Goal: Ask a question: Seek information or help from site administrators or community

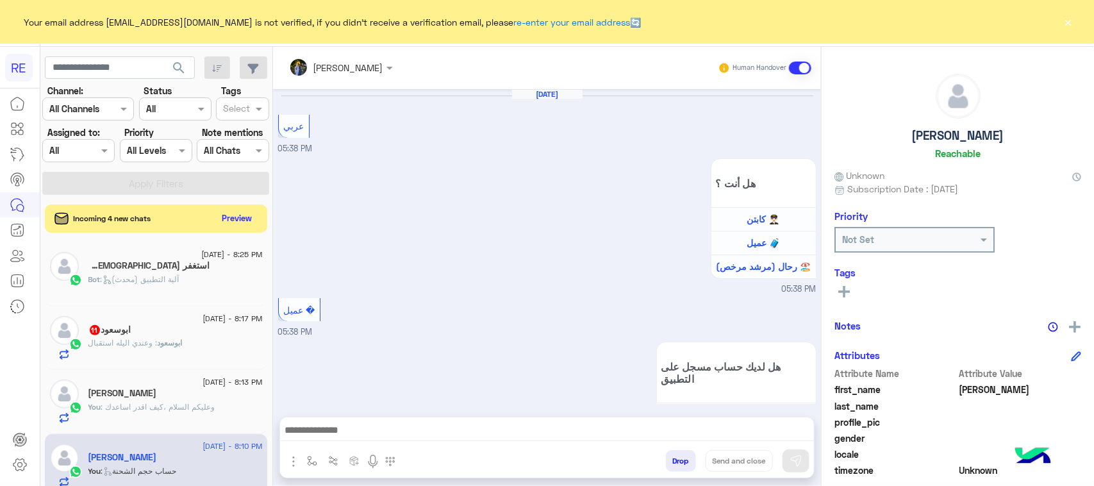
scroll to position [1746, 0]
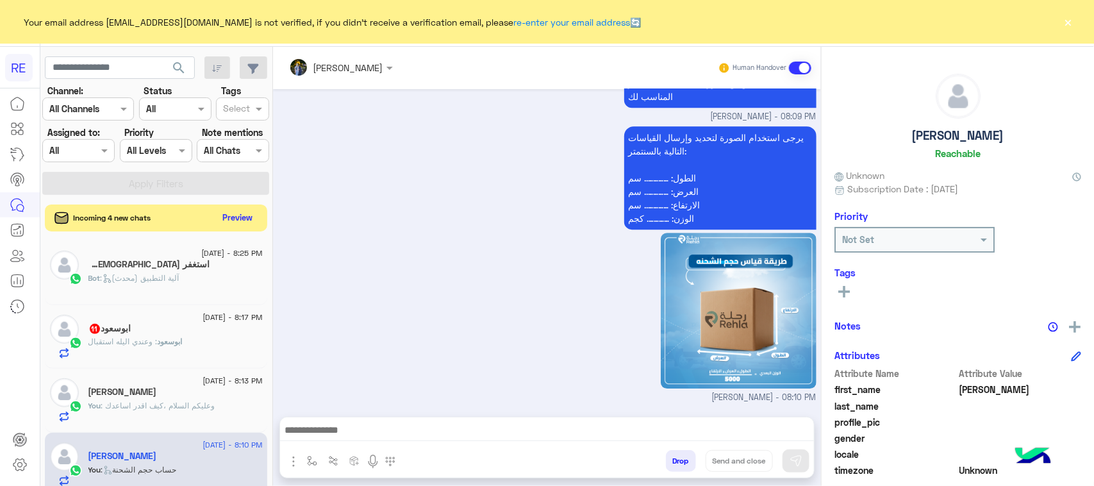
click at [228, 226] on button "Preview" at bounding box center [238, 217] width 40 height 17
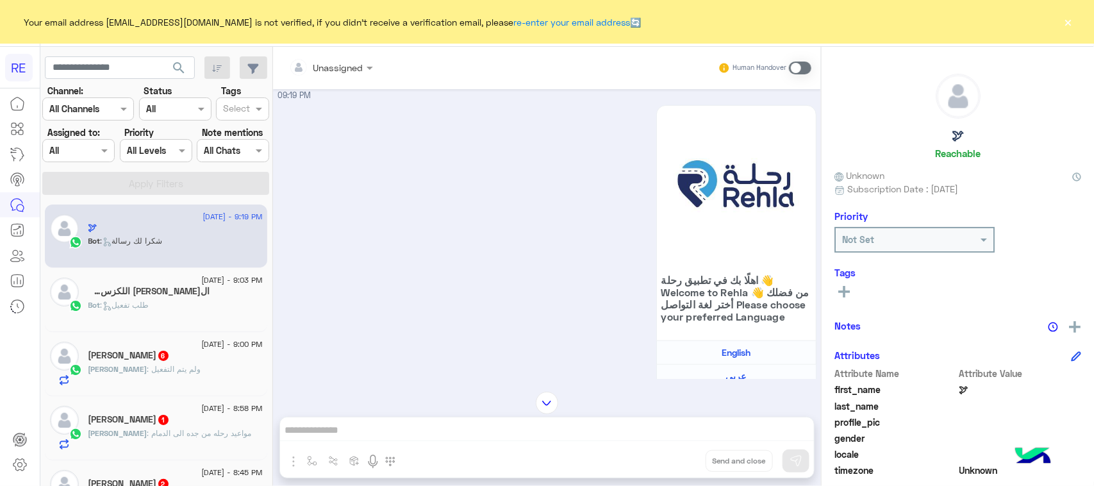
scroll to position [108, 0]
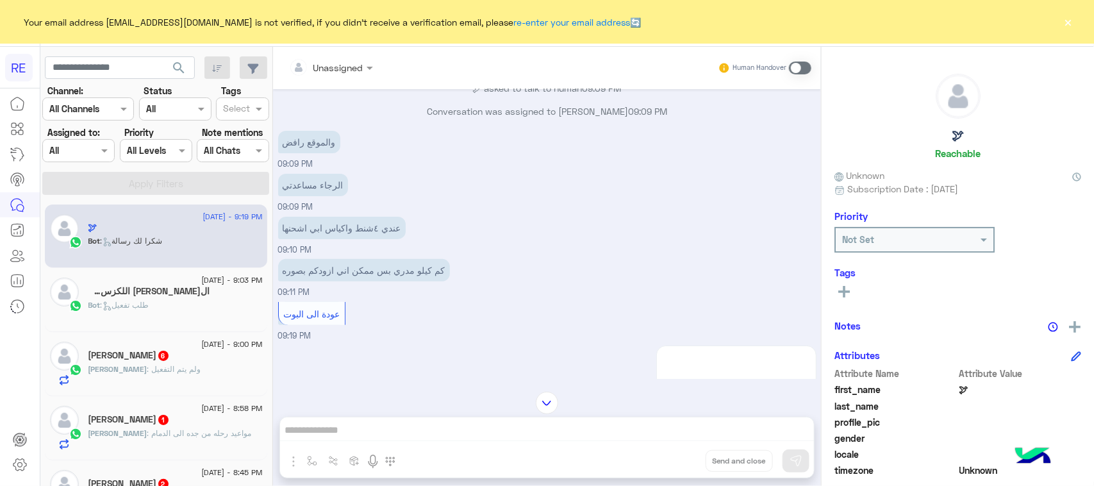
click at [382, 229] on p "عندي ٤شنط واكياس ابي اشحنها" at bounding box center [341, 228] width 127 height 22
click at [335, 225] on p "عندي ٤شنط واكياس ابي اشحنها" at bounding box center [341, 228] width 127 height 22
click at [344, 266] on p "كم كيلو مدري بس ممكن اني ازودكم بصوره" at bounding box center [364, 270] width 172 height 22
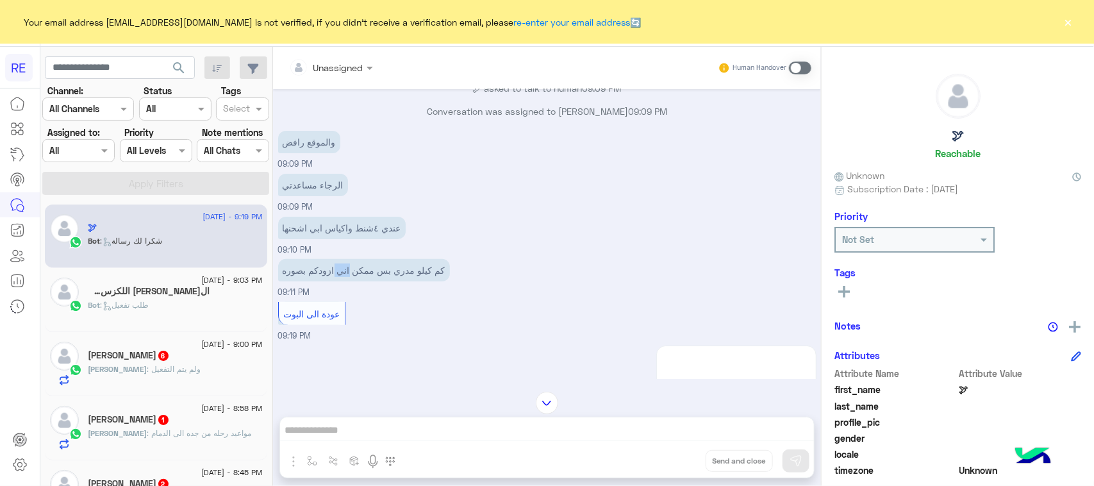
click at [344, 266] on p "كم كيلو مدري بس ممكن اني ازودكم بصوره" at bounding box center [364, 270] width 172 height 22
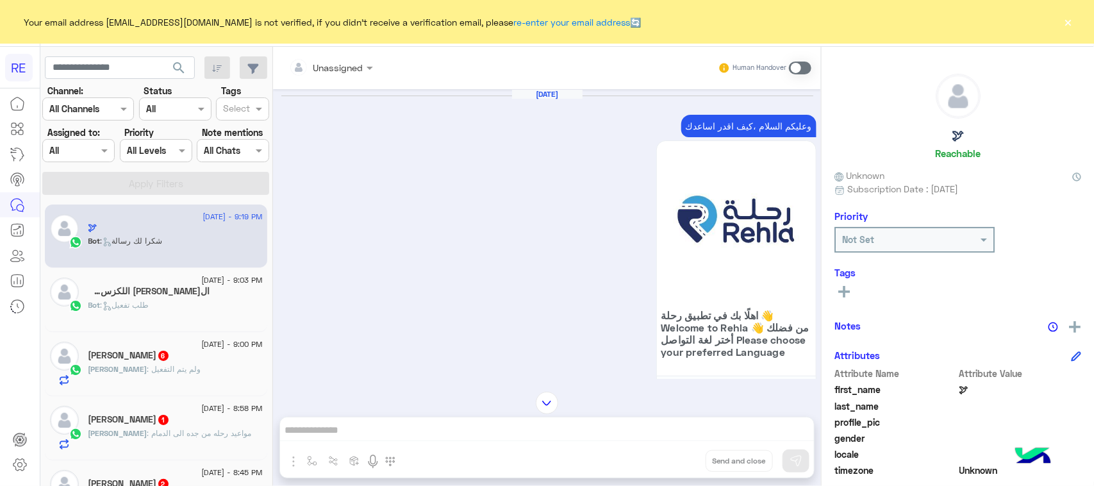
scroll to position [2679, 0]
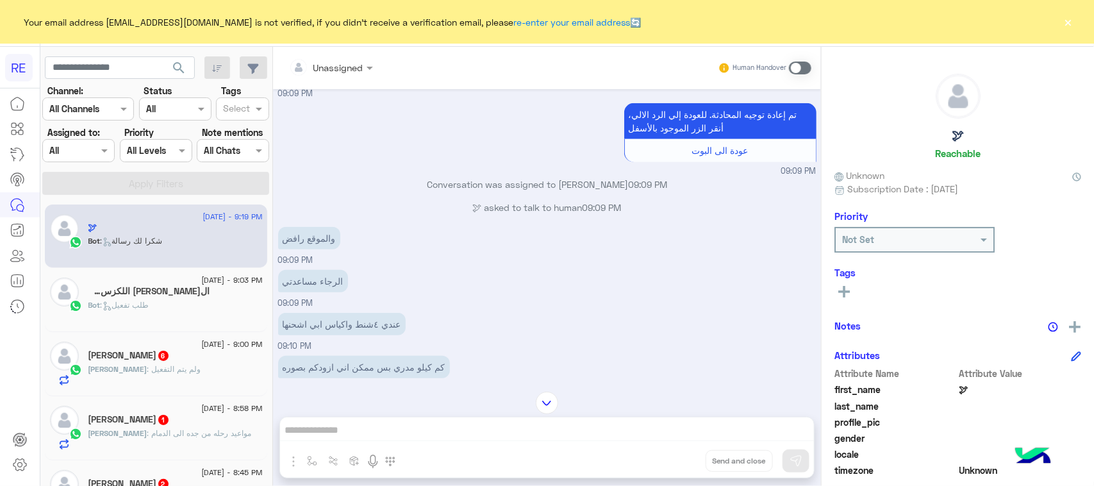
click at [801, 66] on span at bounding box center [800, 68] width 22 height 13
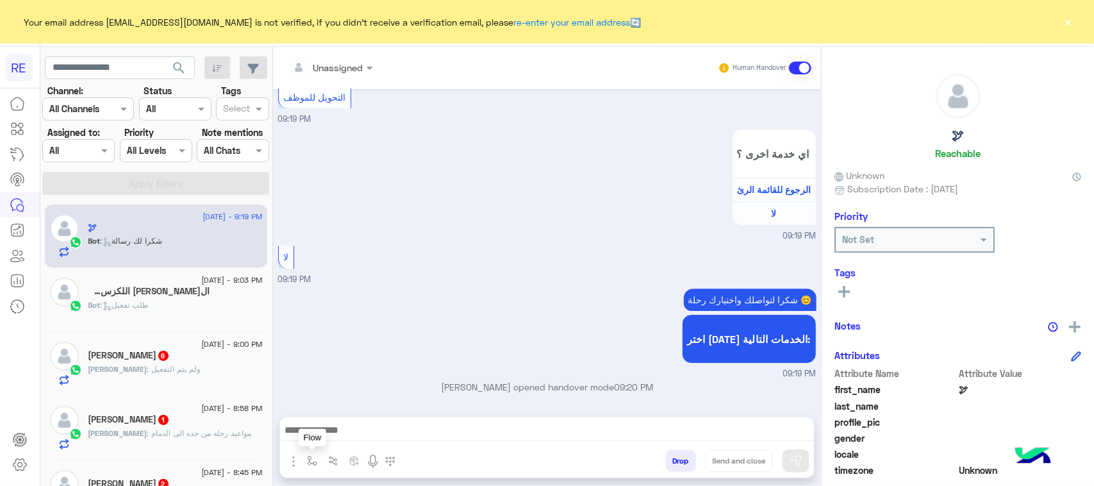
click at [308, 463] on img "button" at bounding box center [312, 461] width 10 height 10
click at [354, 429] on input "text" at bounding box center [335, 432] width 53 height 15
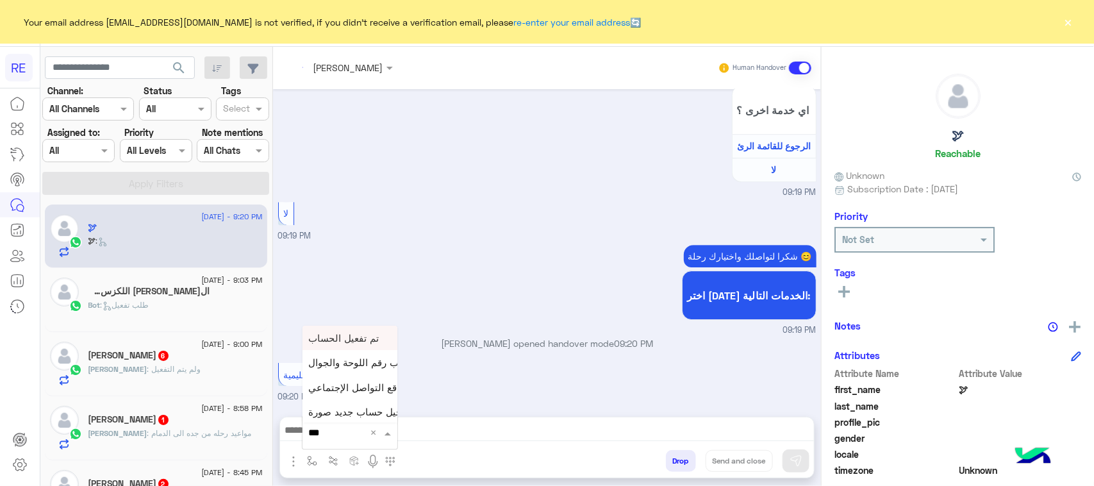
scroll to position [4003, 0]
type input "****"
click at [370, 411] on span "حساب حجم الشحنة" at bounding box center [349, 410] width 80 height 12
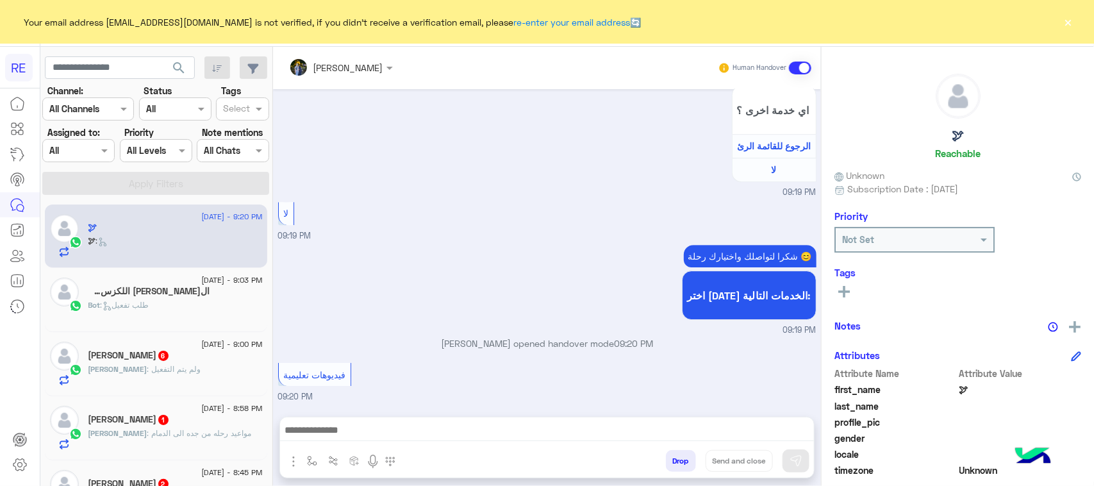
type textarea "**********"
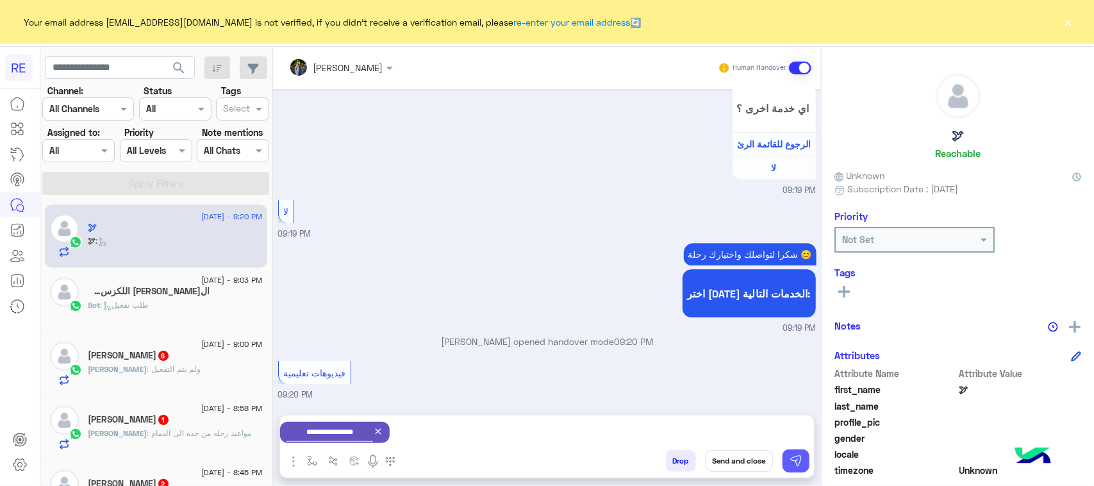
click at [792, 456] on img at bounding box center [795, 460] width 13 height 13
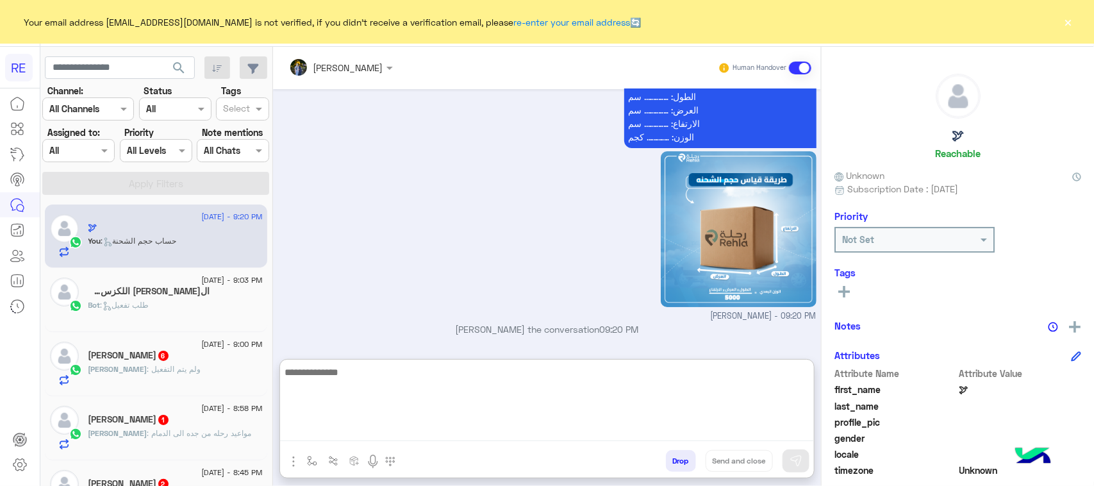
scroll to position [4332, 0]
click at [580, 432] on textarea at bounding box center [547, 402] width 534 height 77
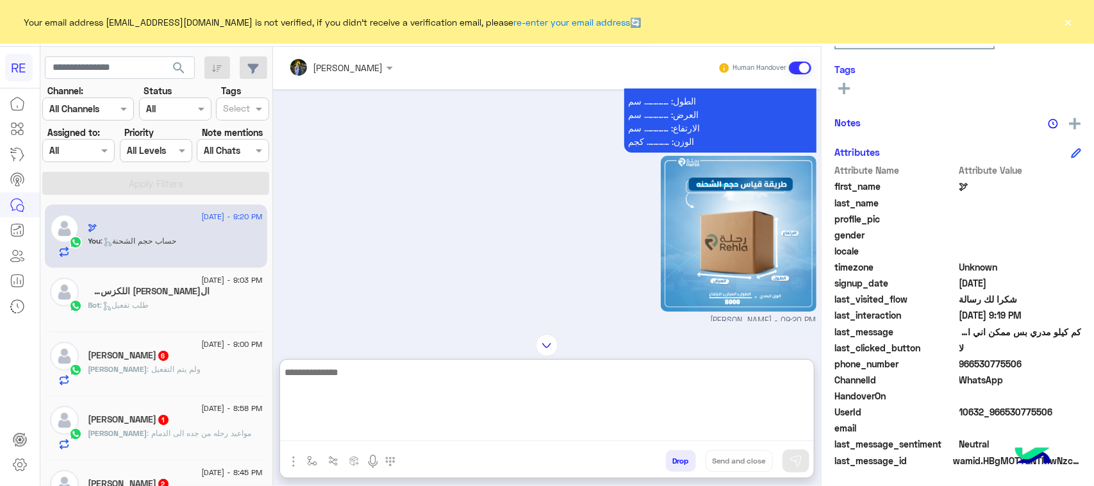
scroll to position [4387, 0]
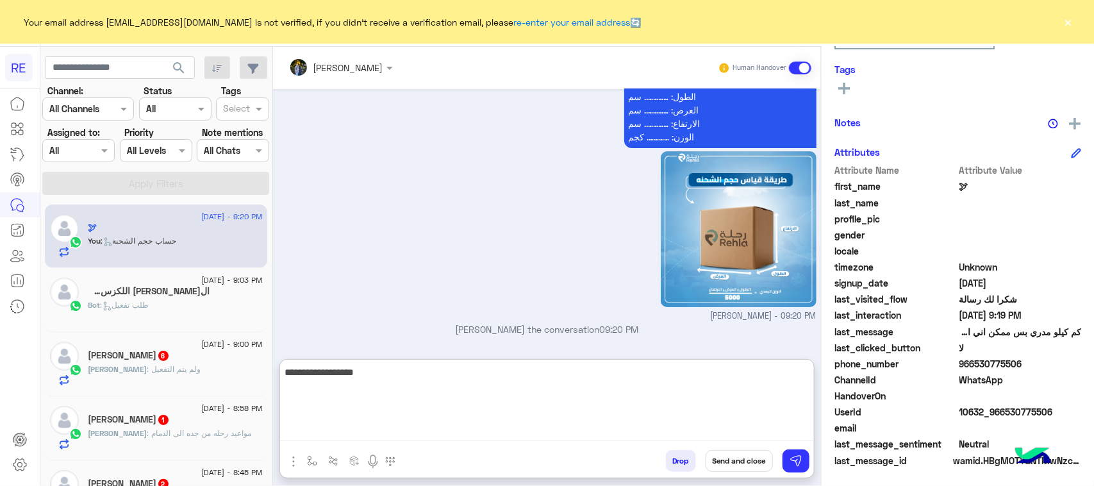
type textarea "**********"
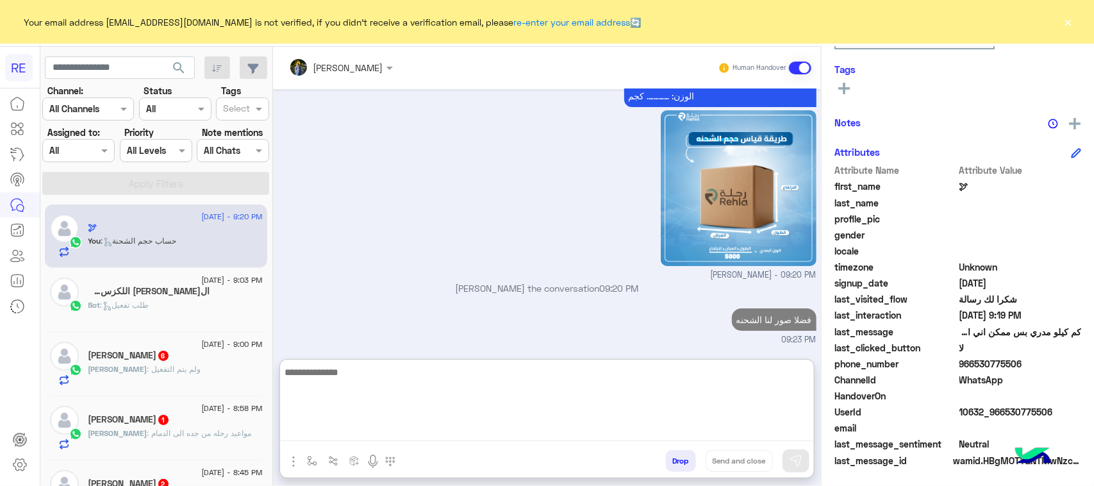
scroll to position [4428, 0]
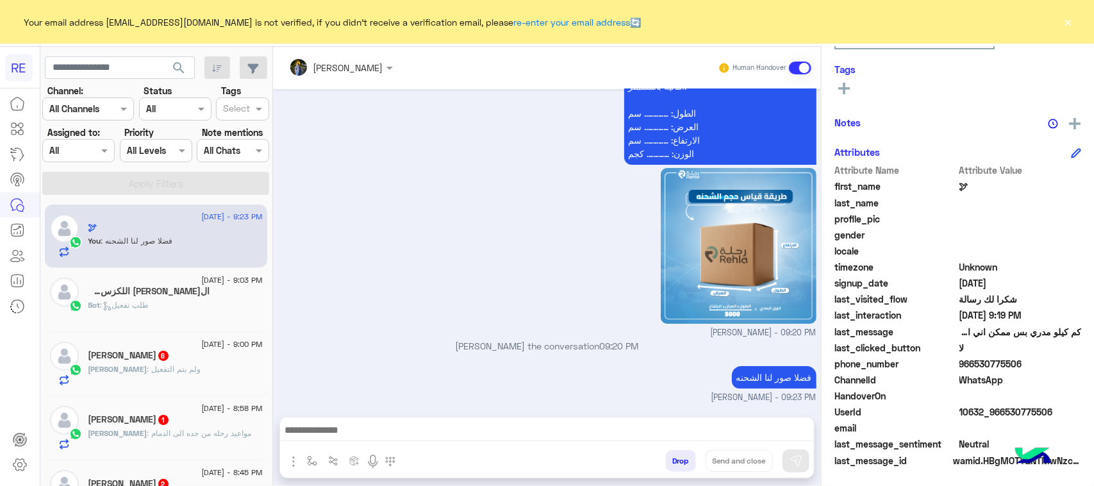
click at [179, 295] on div "الحمدلله اللكزس 5" at bounding box center [175, 292] width 174 height 13
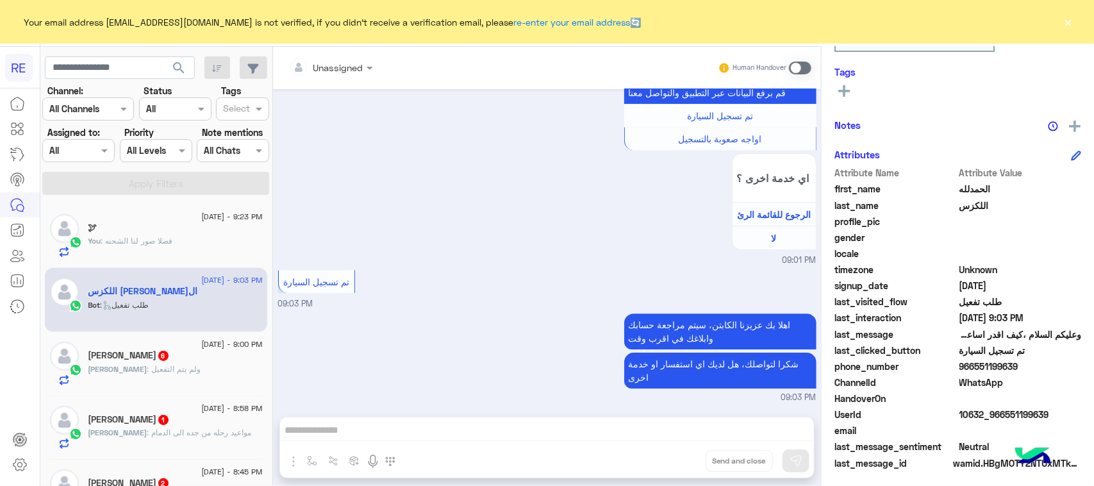
scroll to position [203, 0]
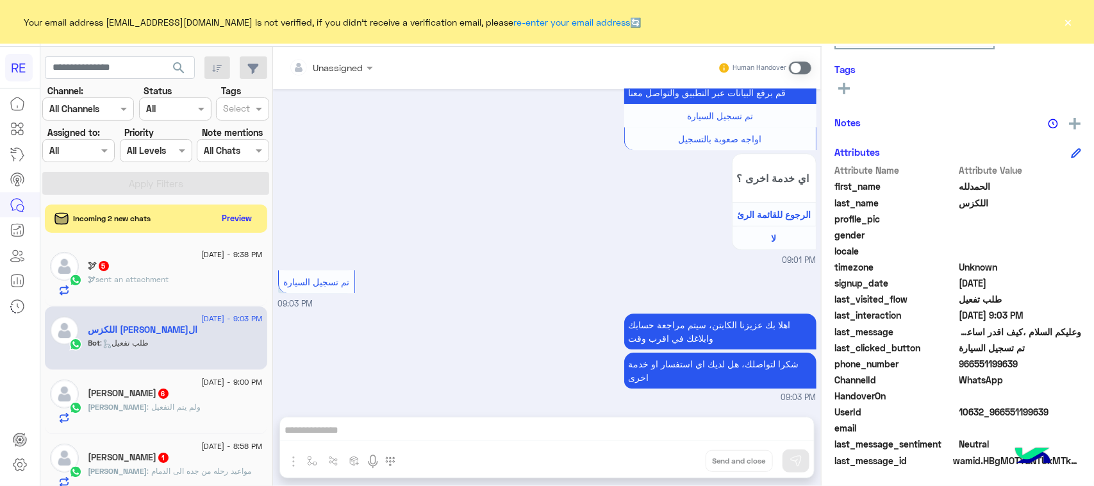
click at [183, 284] on div "🕊 sent an attachment" at bounding box center [175, 285] width 174 height 22
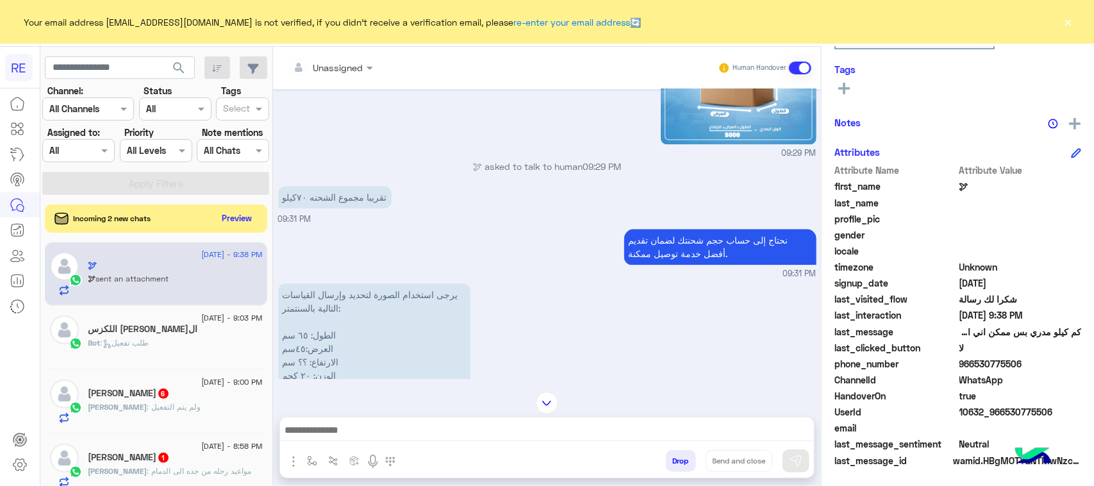
scroll to position [1404, 0]
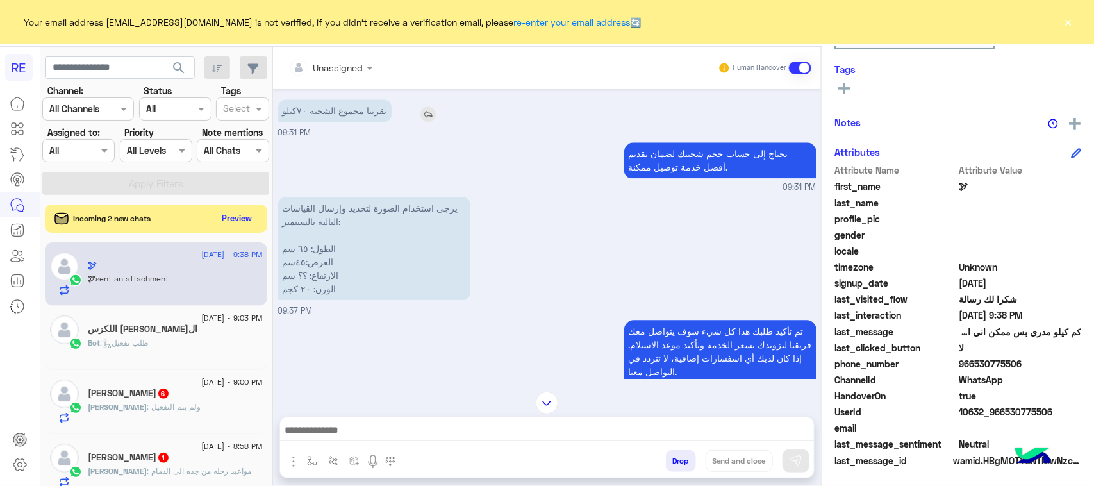
click at [327, 113] on p "تقريبا مجموع الشحنه ٧٠كيلو" at bounding box center [334, 110] width 113 height 22
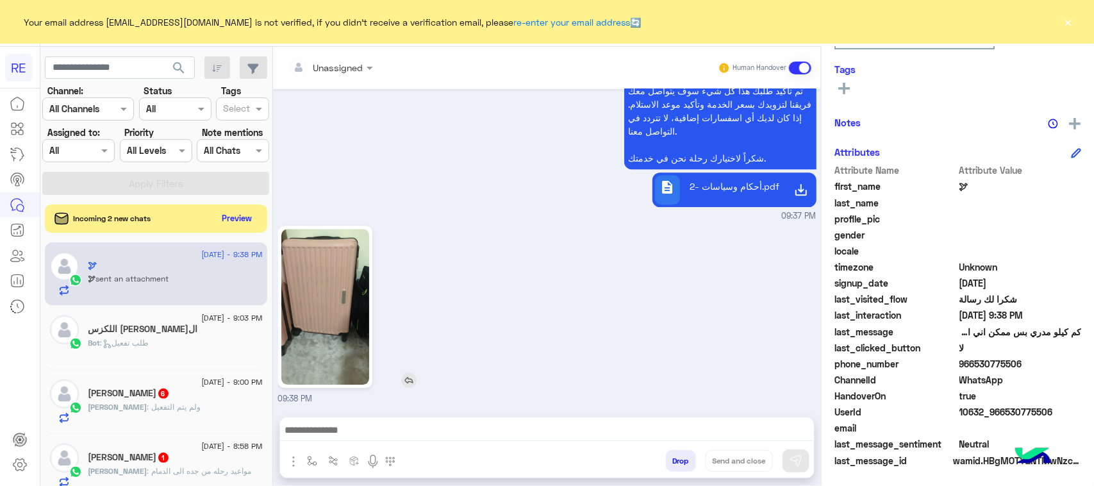
click at [333, 325] on img at bounding box center [325, 307] width 88 height 156
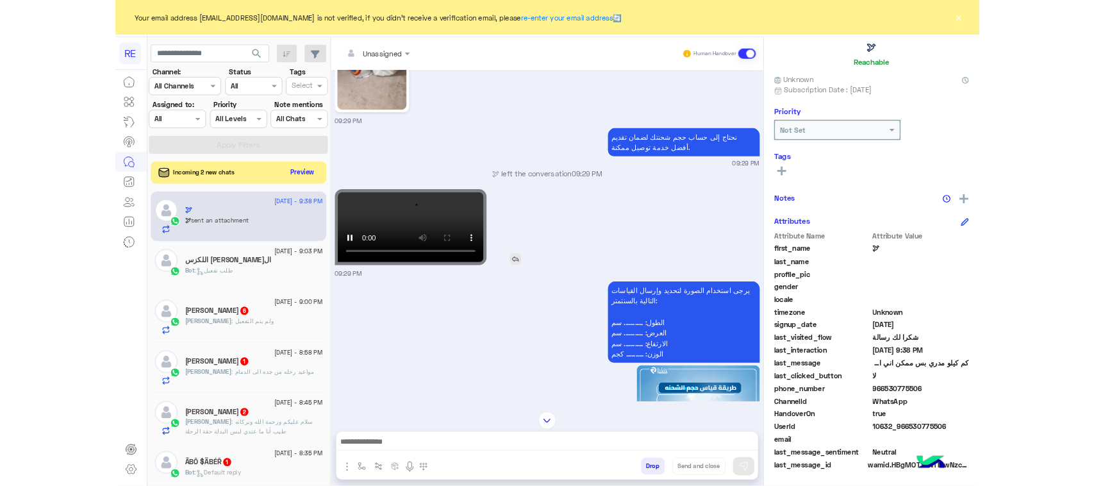
scroll to position [74, 0]
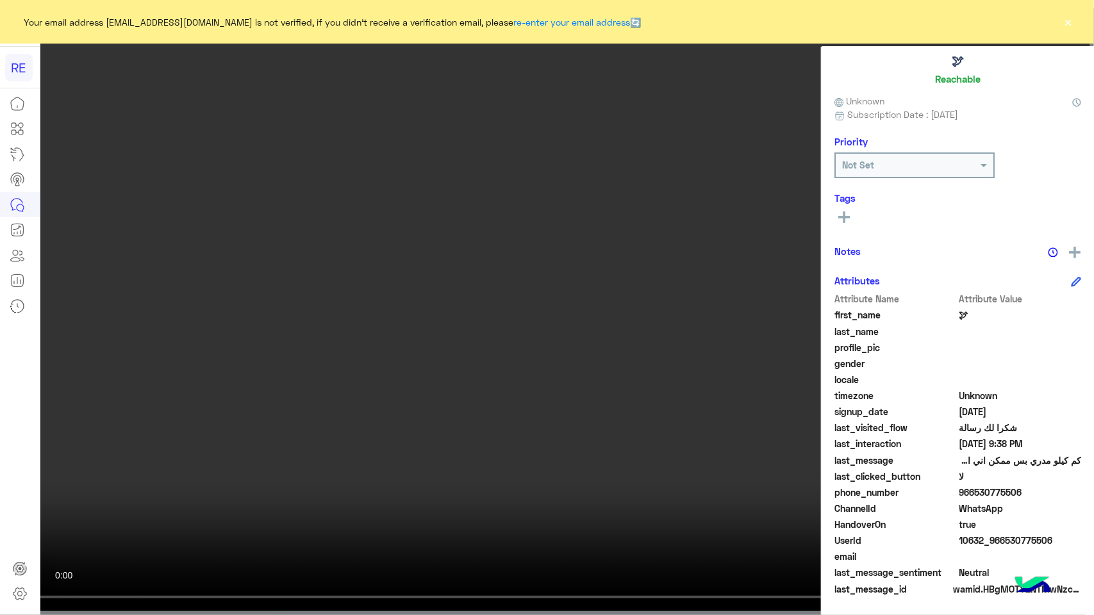
click at [625, 445] on video at bounding box center [547, 307] width 1094 height 615
click at [616, 394] on video at bounding box center [547, 307] width 1094 height 615
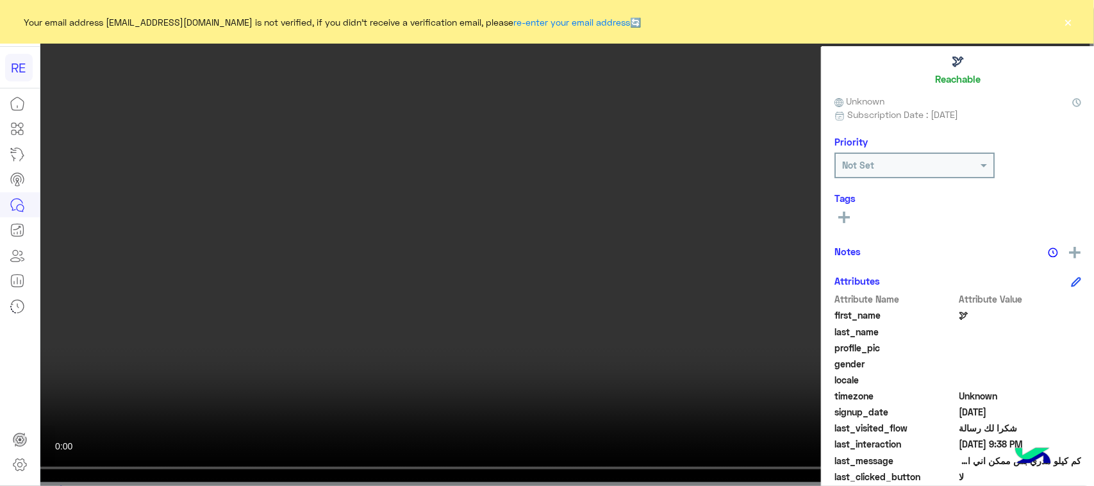
scroll to position [603, 0]
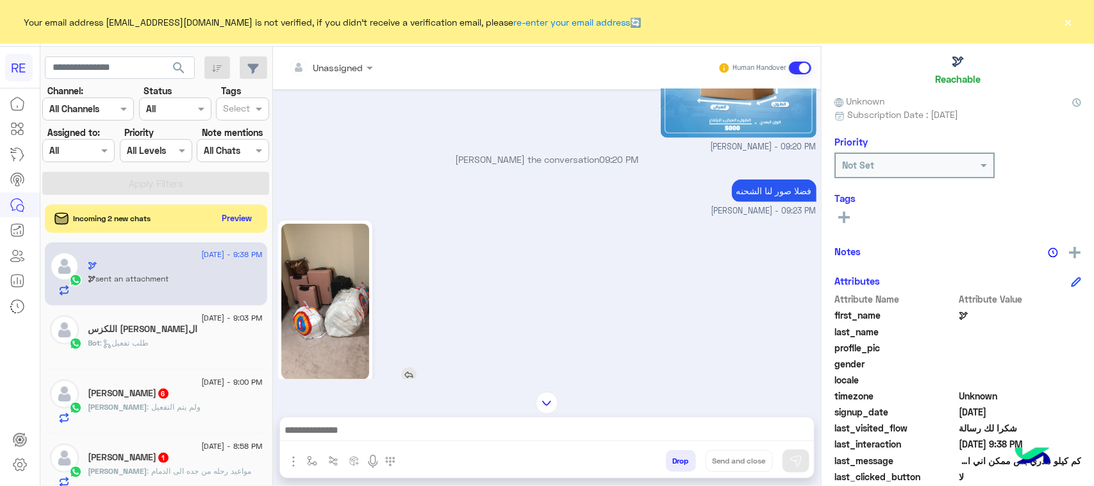
click at [347, 293] on img at bounding box center [325, 302] width 88 height 156
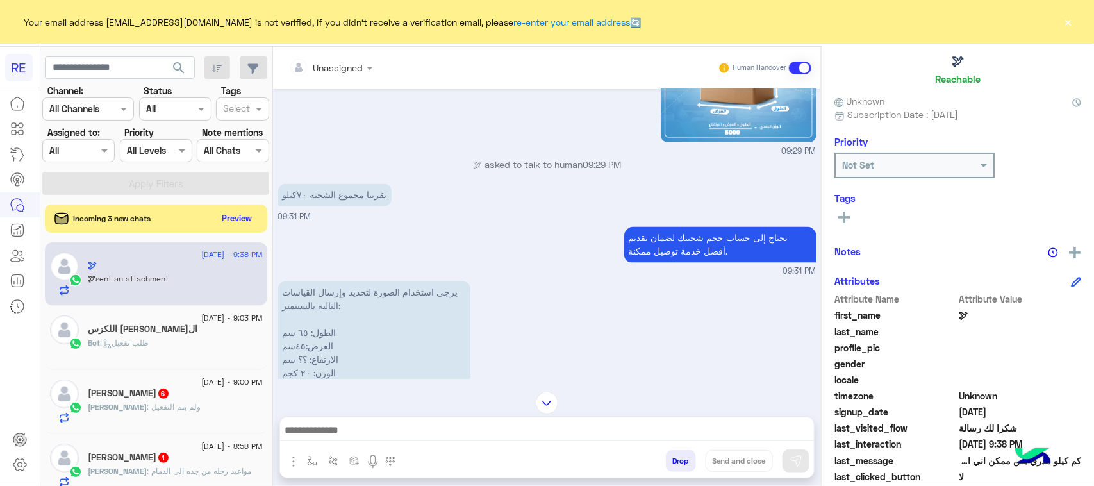
scroll to position [3313, 0]
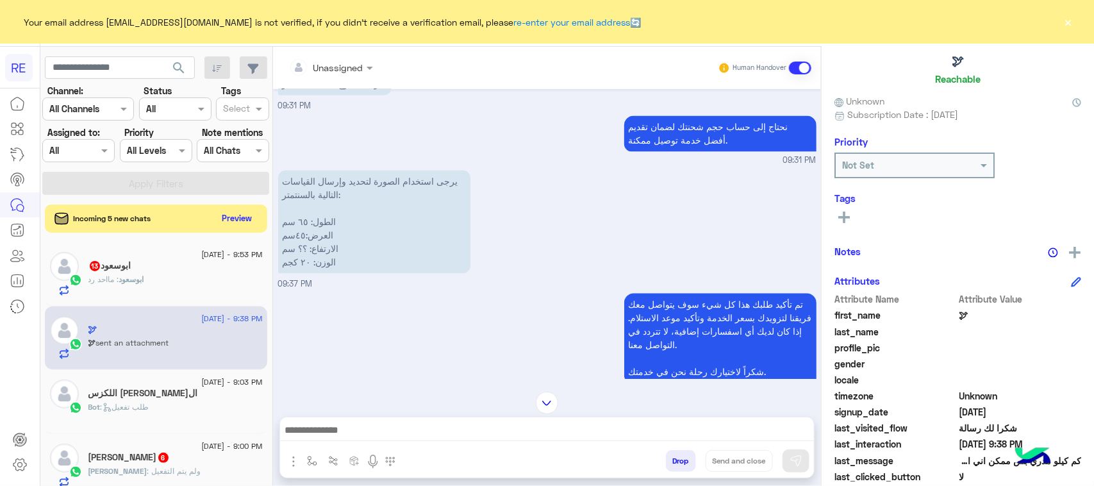
click at [907, 68] on div "🕊 Reachable" at bounding box center [957, 44] width 247 height 90
click at [250, 218] on button "Preview" at bounding box center [238, 217] width 40 height 17
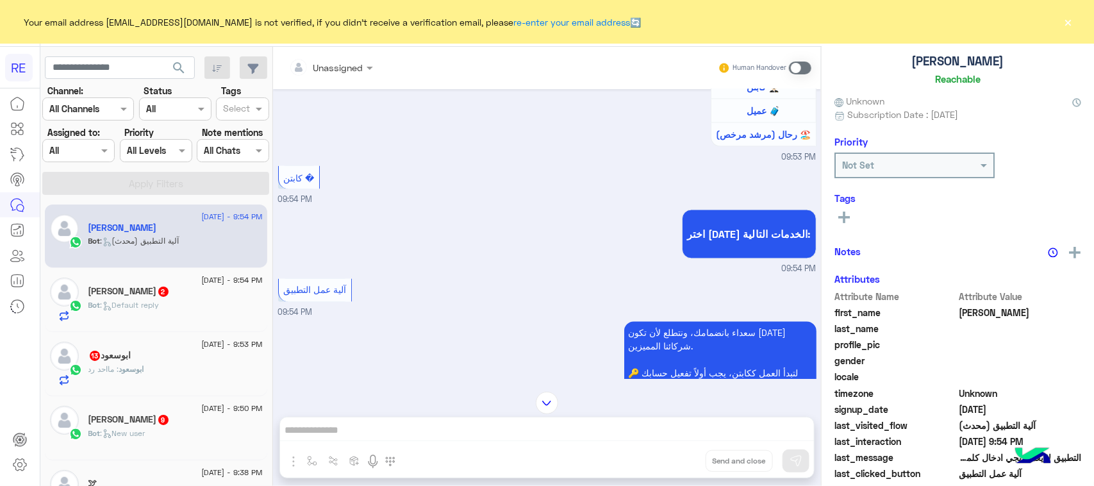
scroll to position [1577, 0]
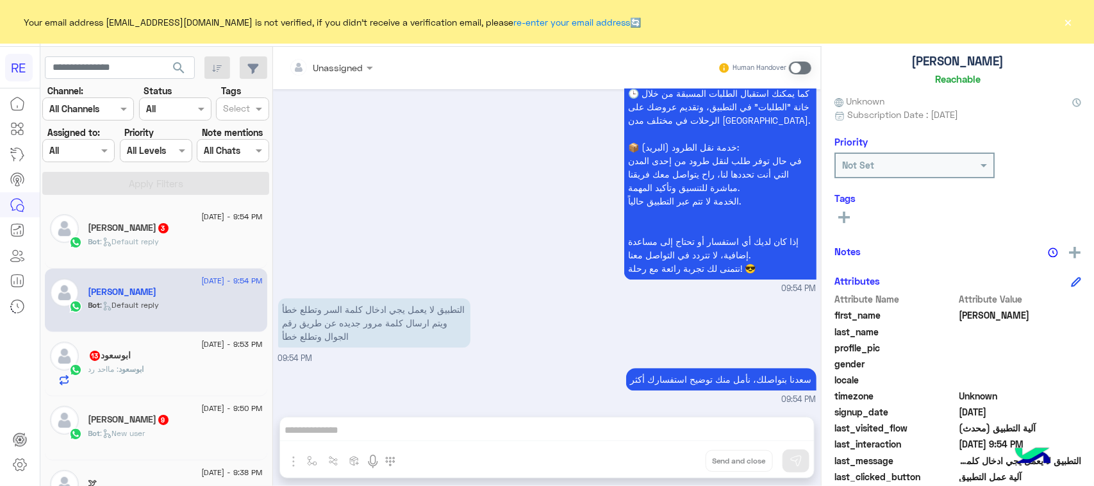
click at [379, 338] on p "التطبيق لا يعمل يجي ادخال كلمة السر وتطلع خطأ ويتم ارسال كلمة مرور جديده عن طري…" at bounding box center [374, 322] width 192 height 49
click at [161, 231] on h5 "[PERSON_NAME] 3" at bounding box center [128, 227] width 81 height 11
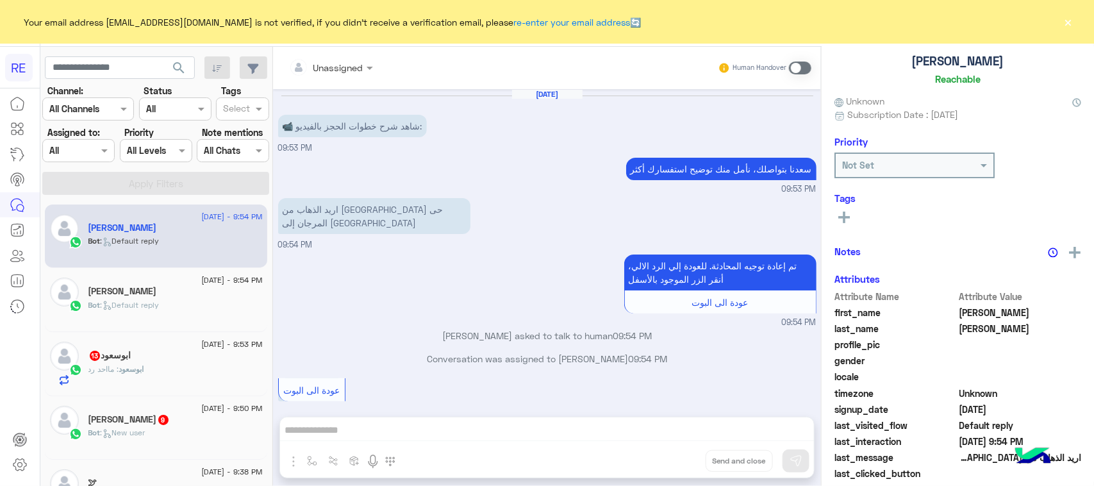
scroll to position [340, 0]
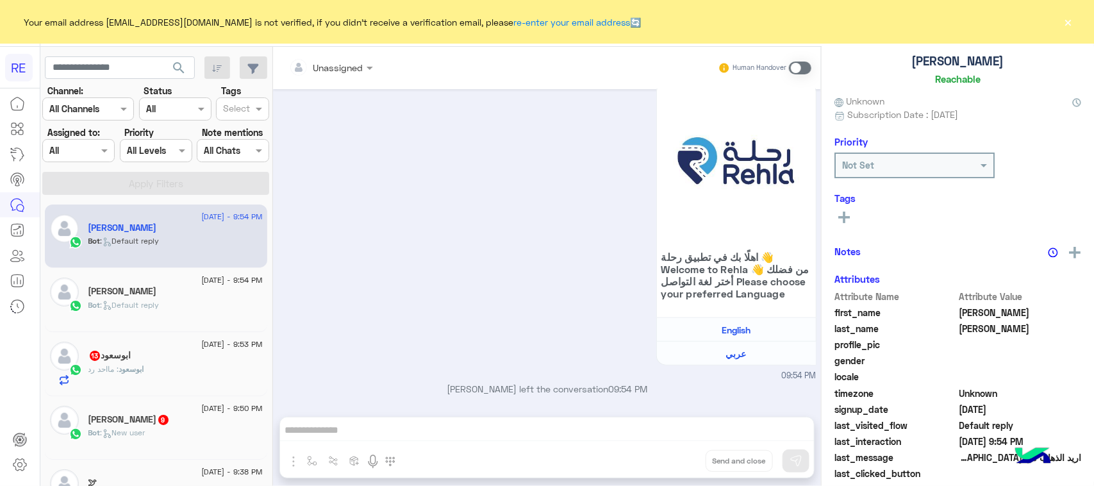
click at [177, 300] on div "Bot : Default reply" at bounding box center [175, 310] width 174 height 22
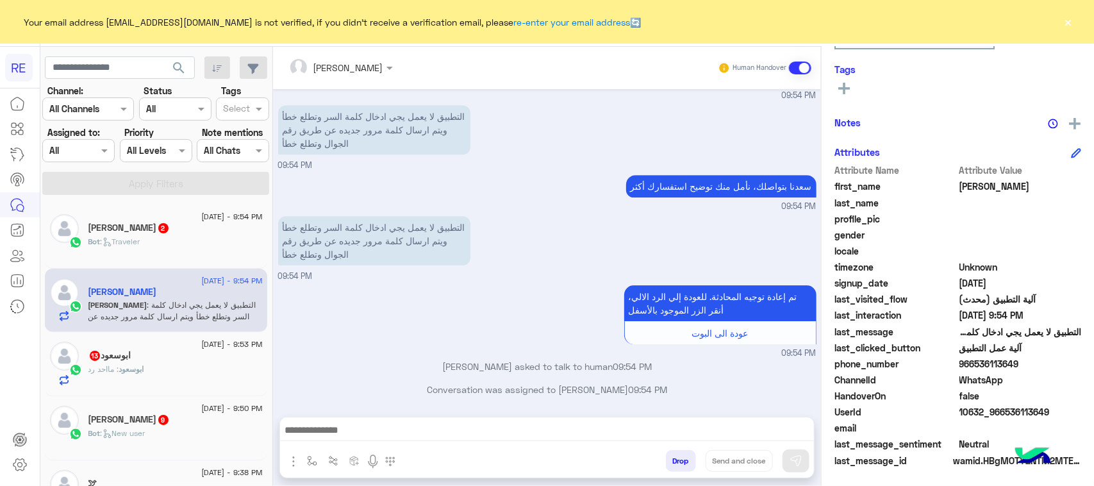
scroll to position [1910, 0]
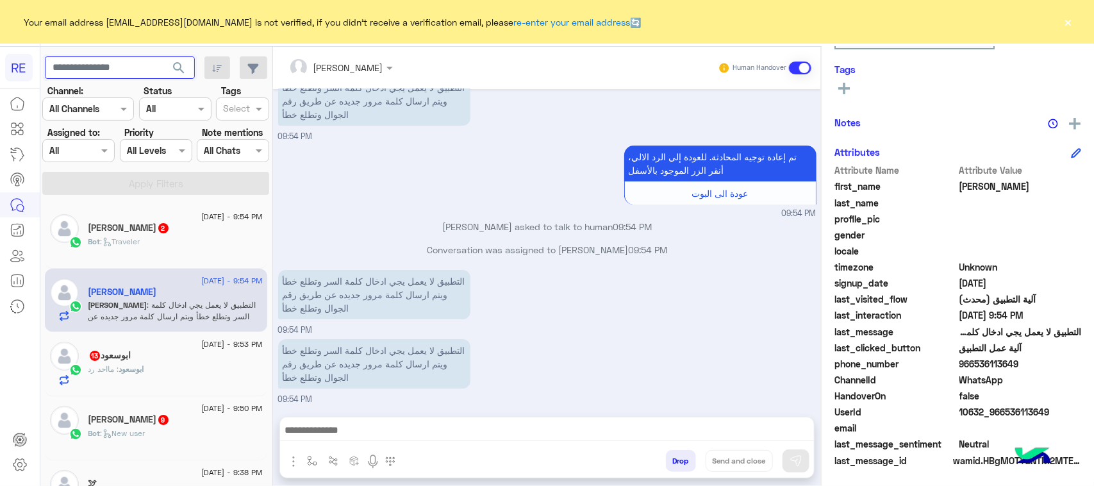
paste input "*********"
type input "*********"
click at [186, 72] on span "search" at bounding box center [178, 67] width 15 height 15
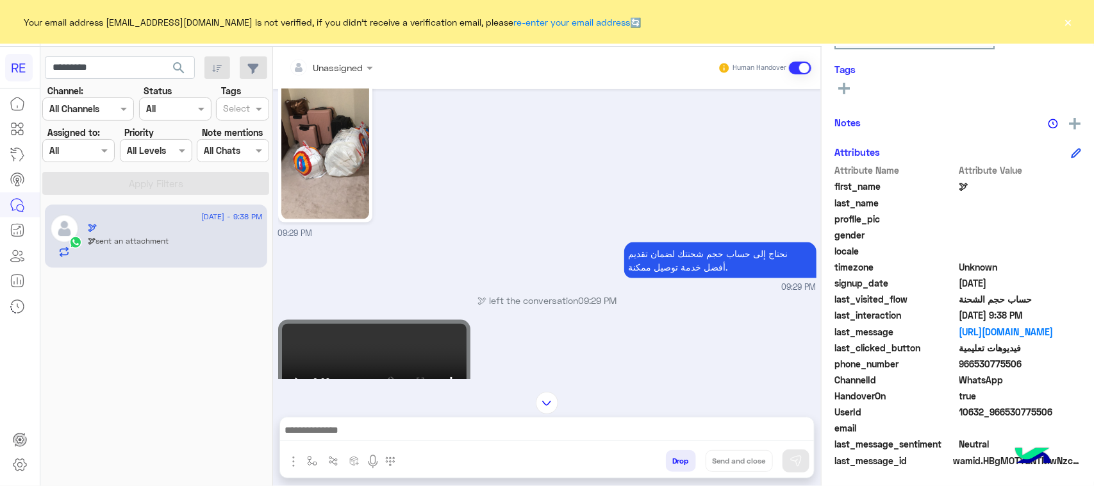
scroll to position [1004, 0]
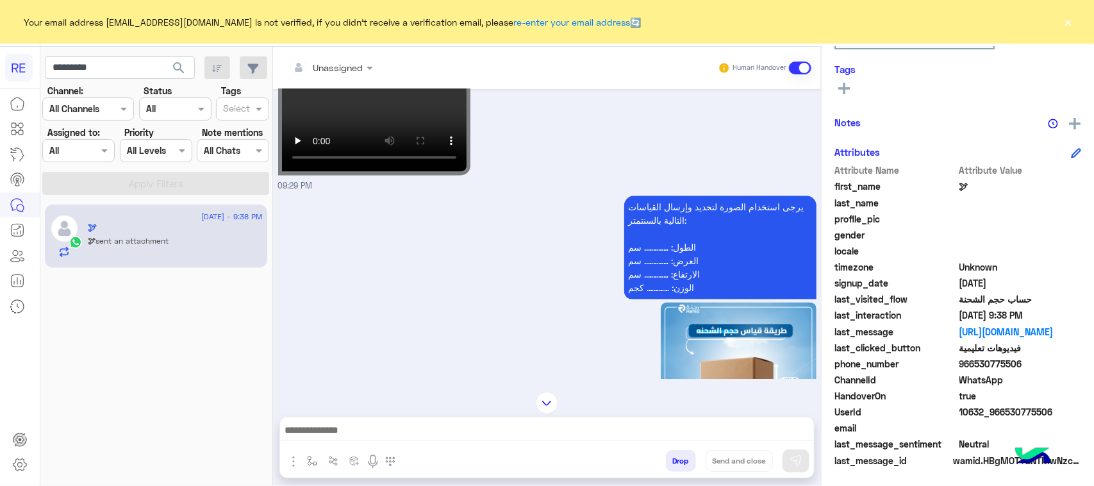
click at [372, 197] on div "يرجى استخدام الصورة لتحديد وإرسال القياسات التالية بالسنتمتر: الطول: ………….. سم …" at bounding box center [547, 333] width 538 height 281
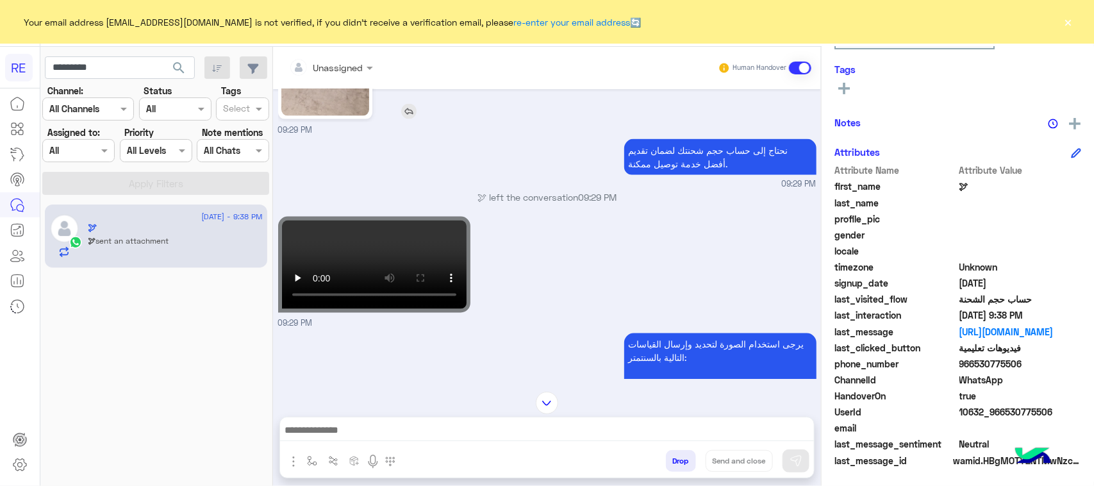
scroll to position [924, 0]
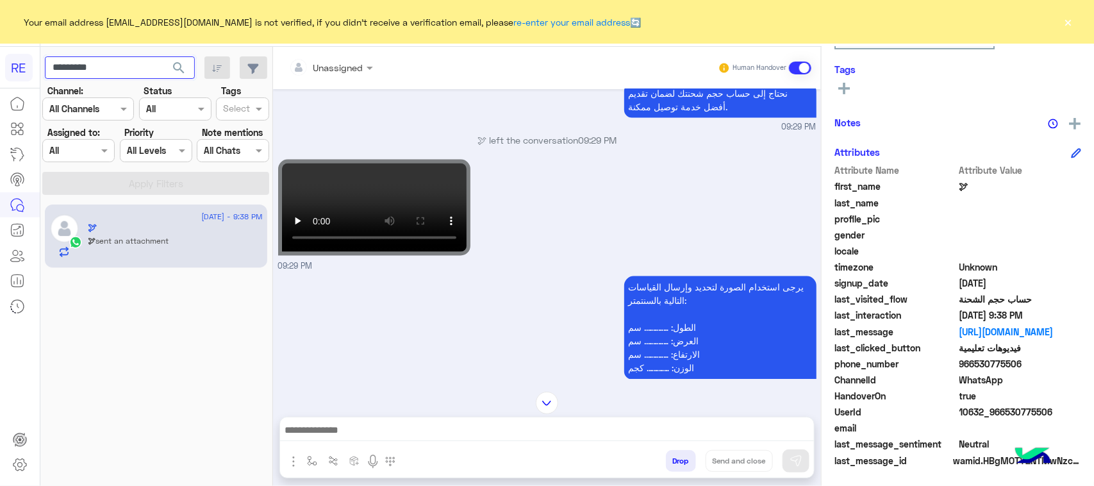
click at [151, 71] on input "*********" at bounding box center [120, 67] width 150 height 23
click at [177, 62] on span "search" at bounding box center [178, 67] width 15 height 15
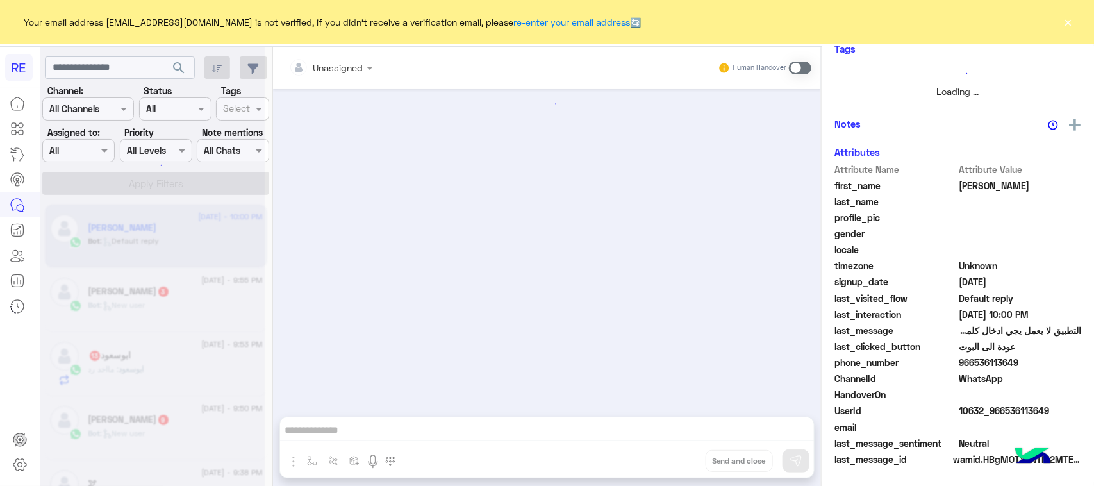
click at [641, 206] on div at bounding box center [547, 246] width 548 height 315
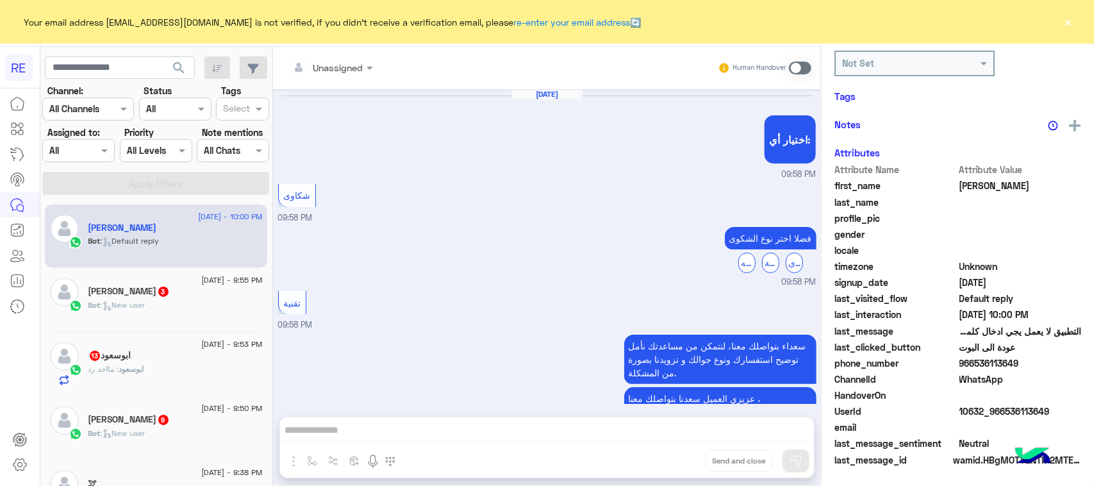
scroll to position [1289, 0]
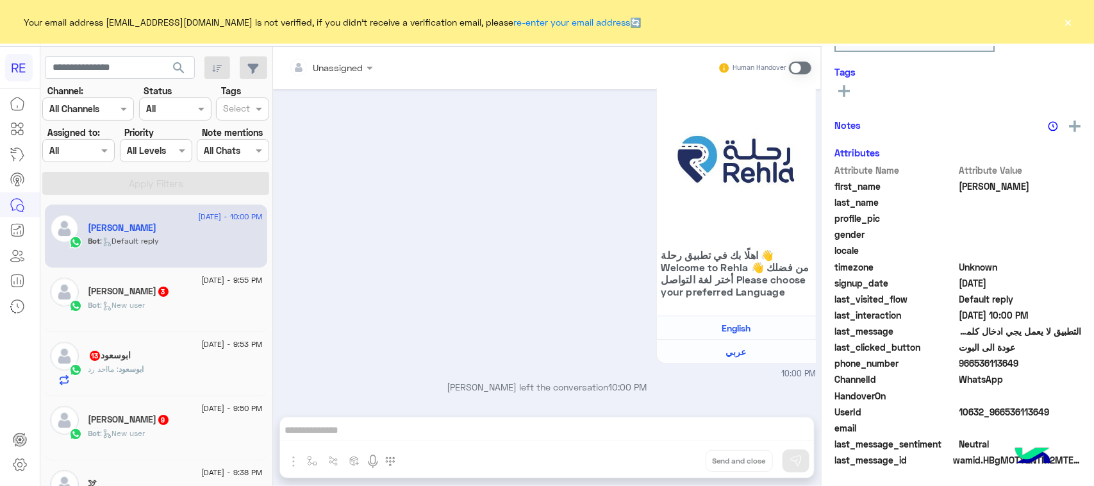
click at [189, 317] on div "Bot : New user" at bounding box center [175, 310] width 174 height 22
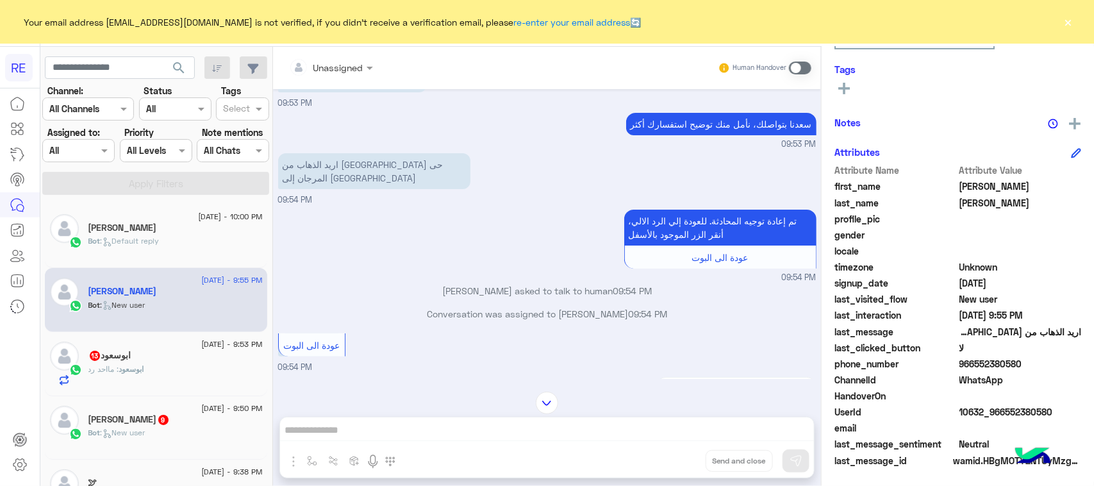
scroll to position [5, 0]
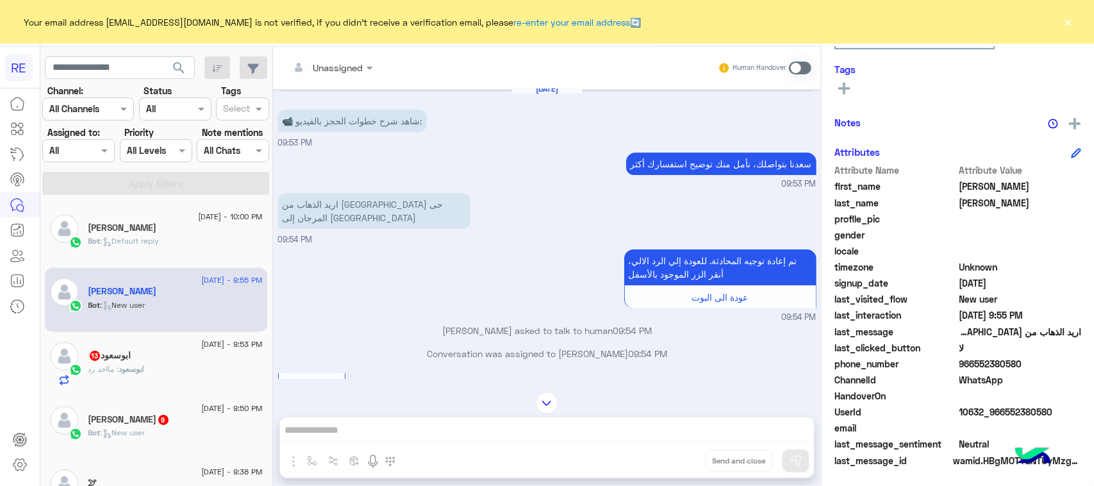
click at [414, 209] on p "اريد الذهاب من [GEOGRAPHIC_DATA] حى المرجان إلى [GEOGRAPHIC_DATA]" at bounding box center [374, 211] width 192 height 36
click at [414, 208] on p "اريد الذهاب من [GEOGRAPHIC_DATA] حى المرجان إلى [GEOGRAPHIC_DATA]" at bounding box center [374, 211] width 192 height 36
